Goal: Register for event/course

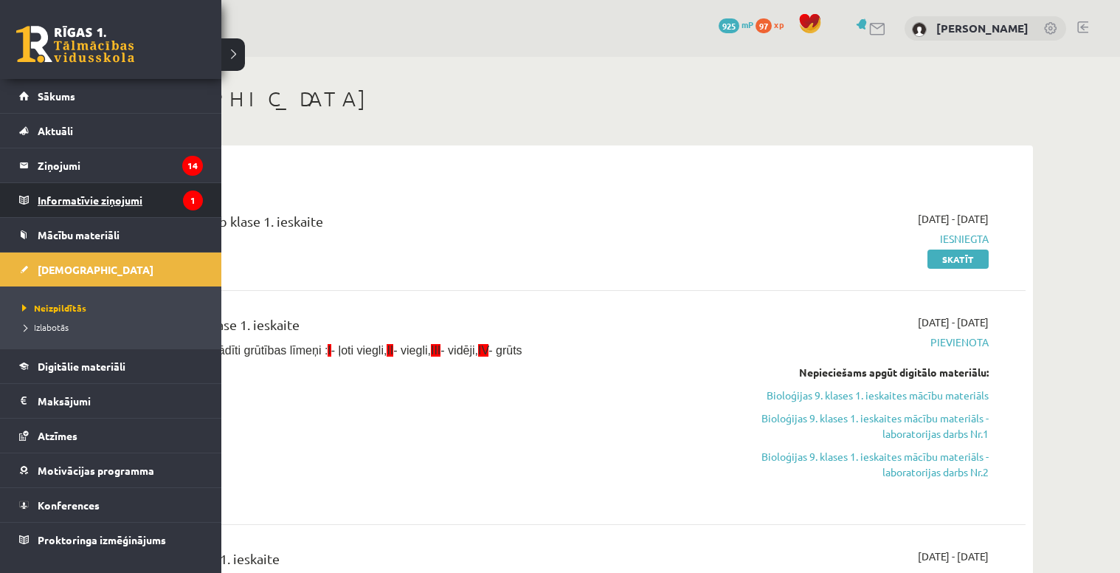
scroll to position [413, 0]
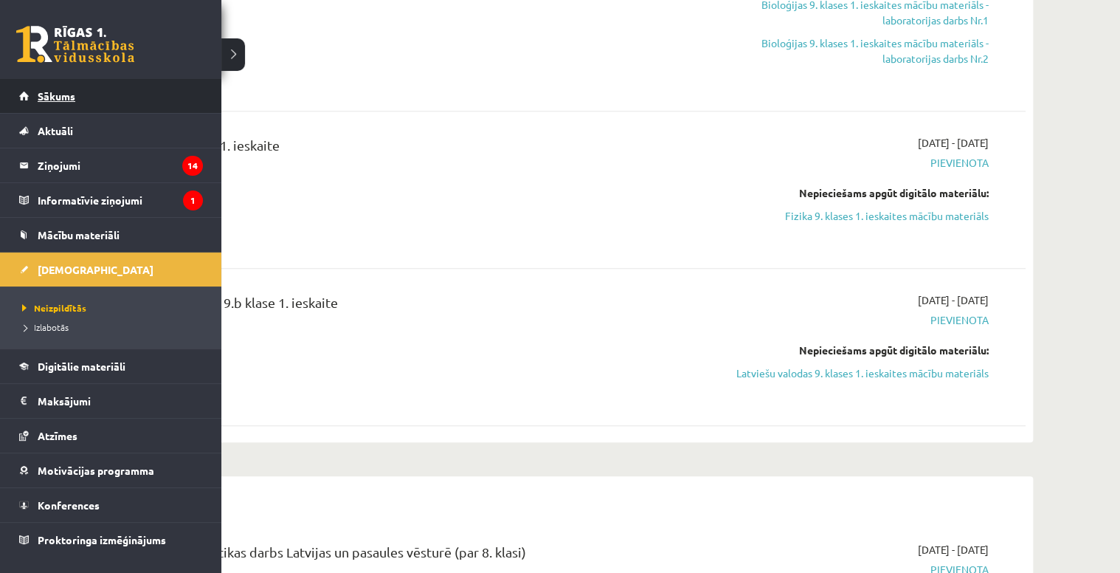
click at [106, 100] on link "Sākums" at bounding box center [111, 96] width 184 height 34
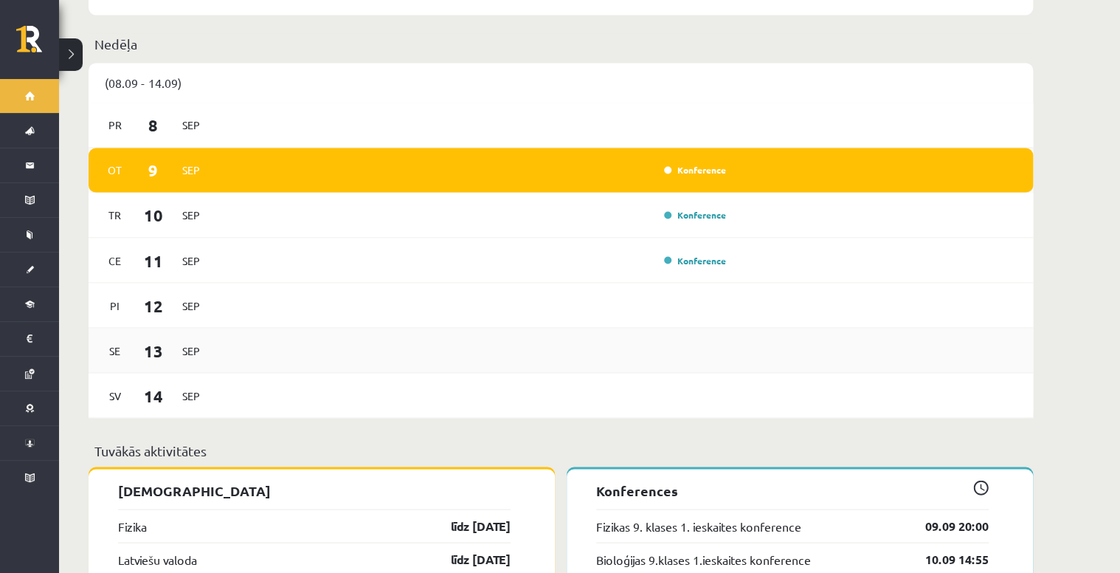
scroll to position [1299, 0]
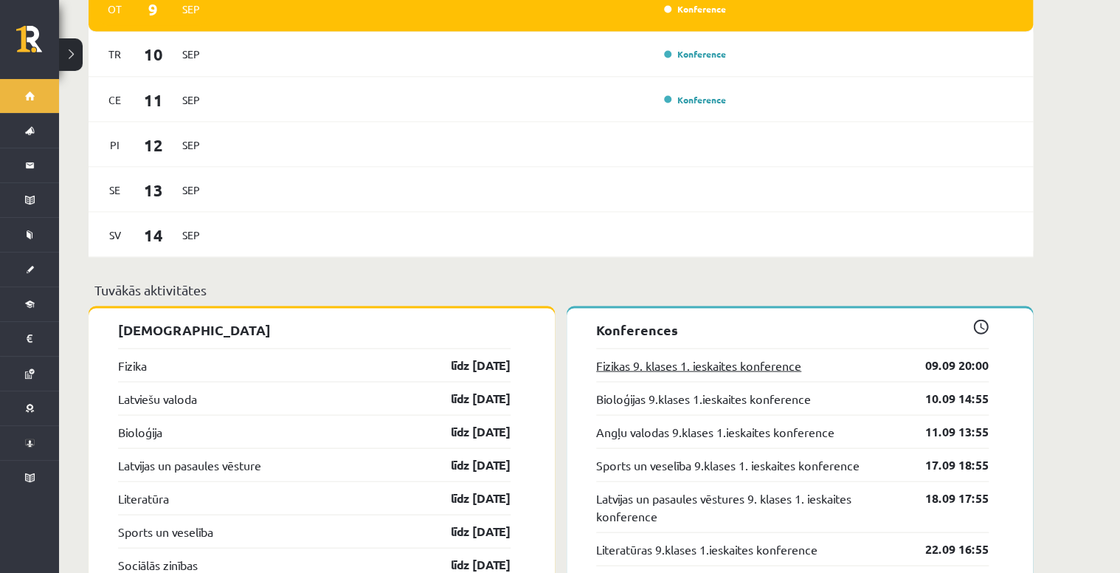
click at [694, 356] on link "Fizikas 9. klases 1. ieskaites konference" at bounding box center [698, 365] width 205 height 18
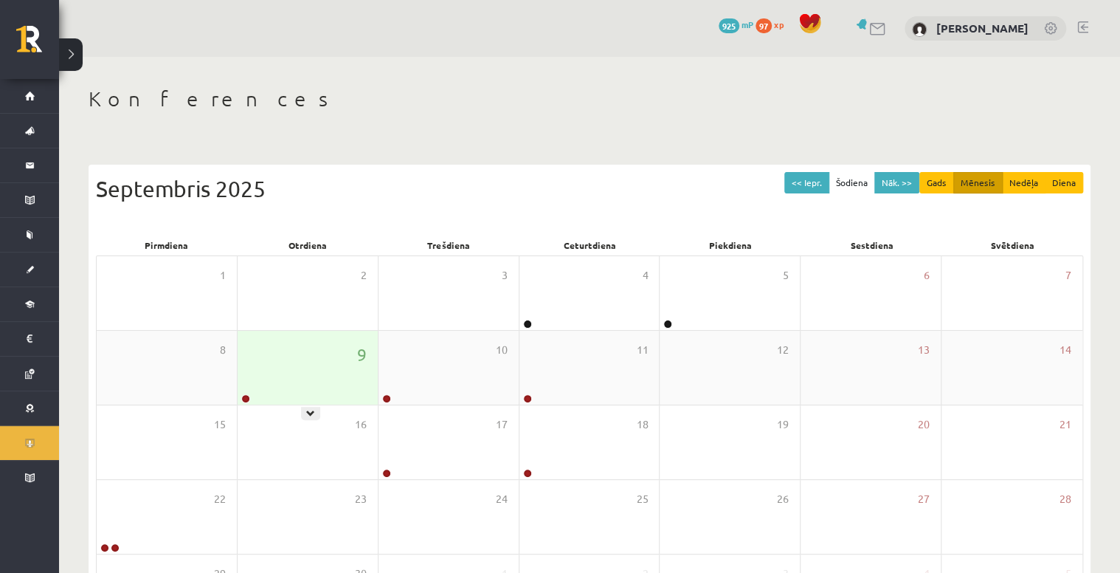
click at [276, 398] on div "9" at bounding box center [308, 368] width 140 height 74
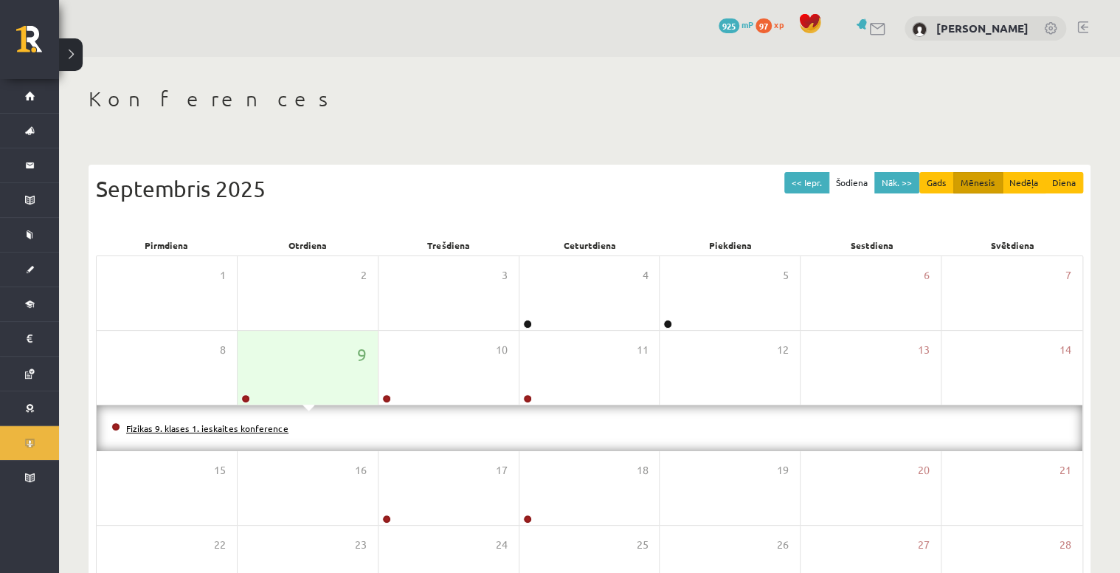
click at [246, 423] on link "Fizikas 9. klases 1. ieskaites konference" at bounding box center [207, 428] width 162 height 12
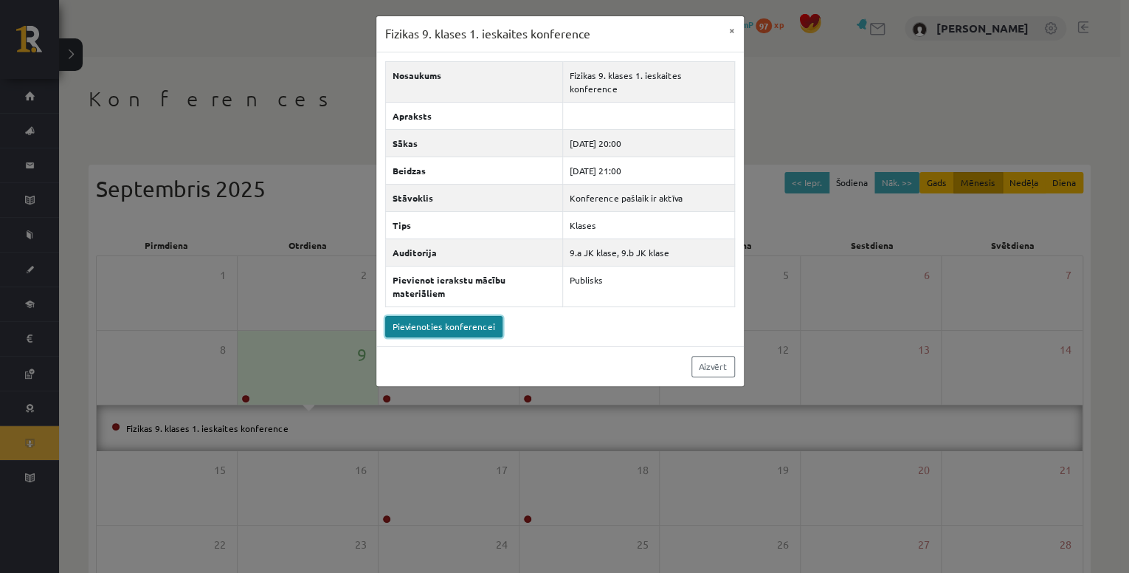
click at [463, 316] on link "Pievienoties konferencei" at bounding box center [443, 326] width 117 height 21
click at [735, 27] on button "×" at bounding box center [732, 30] width 24 height 28
